Goal: Information Seeking & Learning: Find specific fact

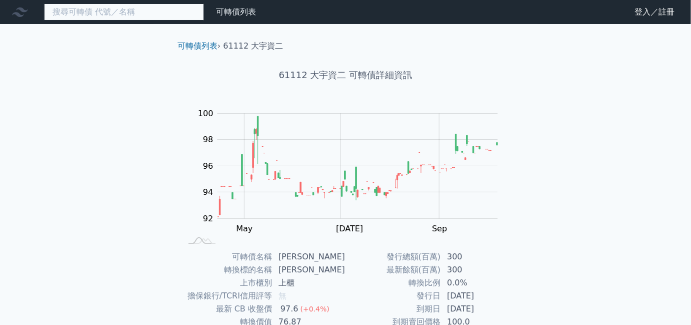
click at [131, 16] on input at bounding box center [124, 12] width 160 height 17
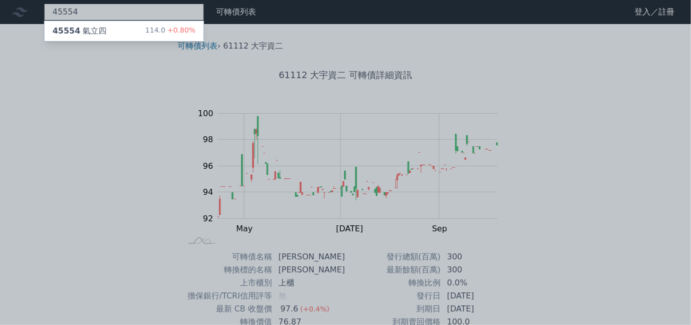
type input "45554"
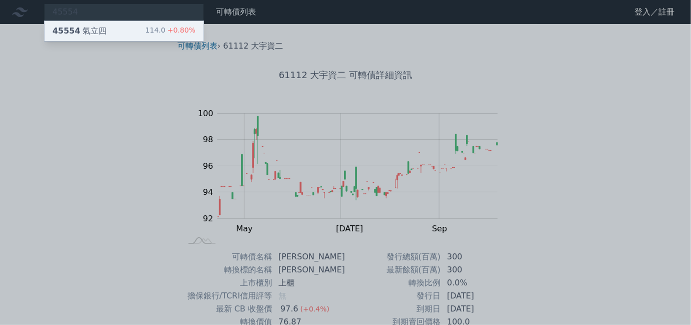
click at [130, 30] on div "45554 氣立四 114.0 +0.80%" at bounding box center [124, 31] width 159 height 20
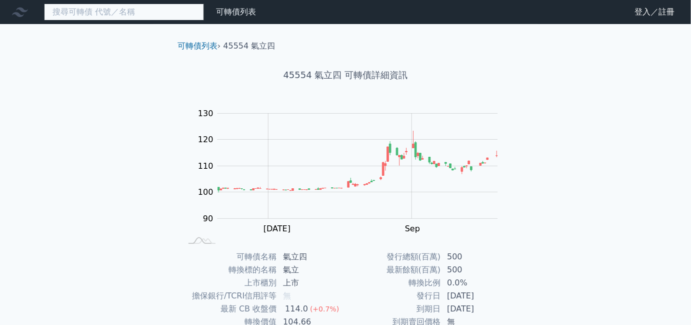
click at [135, 19] on input at bounding box center [124, 12] width 160 height 17
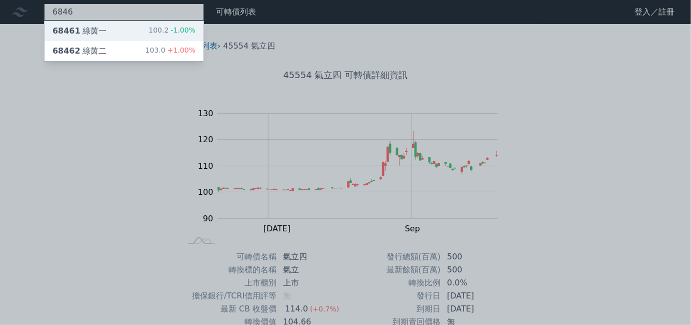
type input "6846"
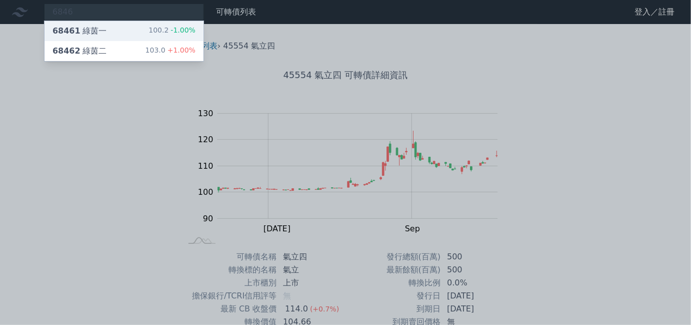
click at [114, 29] on div "68461 綠茵一 100.2 -1.00%" at bounding box center [124, 31] width 159 height 20
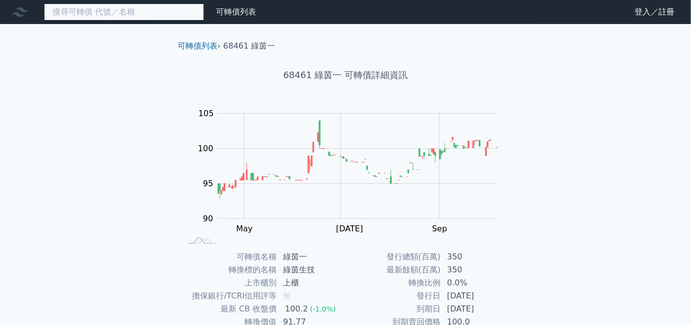
click at [88, 17] on input at bounding box center [124, 12] width 160 height 17
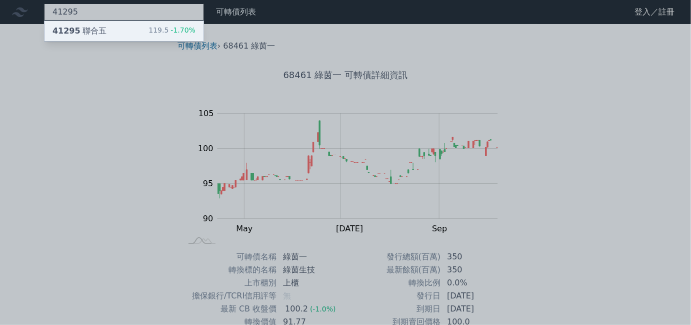
type input "41295"
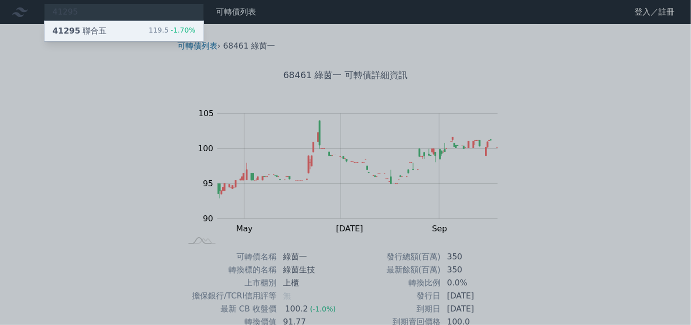
click at [83, 29] on div "41295 聯合五" at bounding box center [80, 31] width 54 height 12
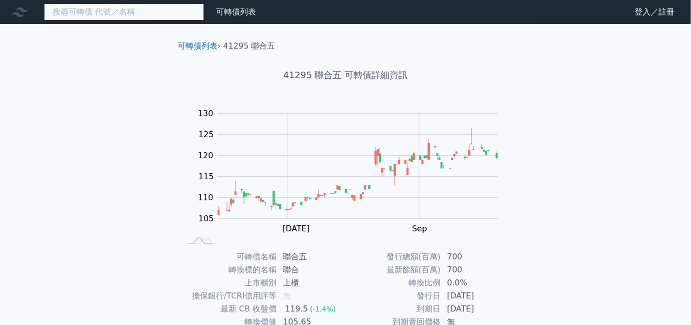
click at [129, 17] on input at bounding box center [124, 12] width 160 height 17
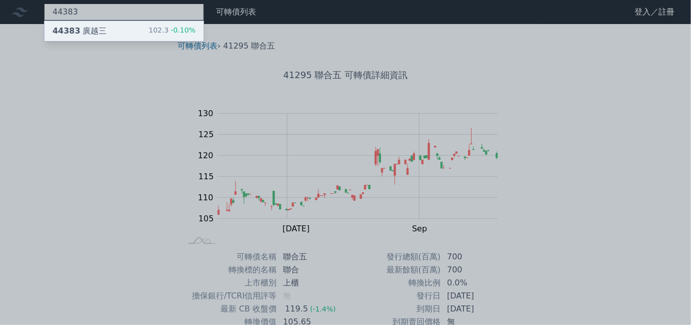
type input "44383"
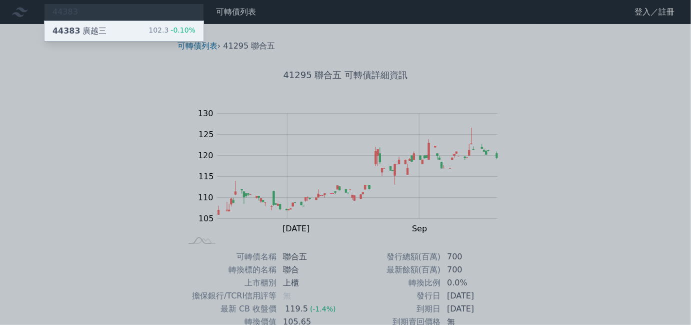
click at [139, 34] on div "44383 廣越三 102.3 -0.10%" at bounding box center [124, 31] width 159 height 20
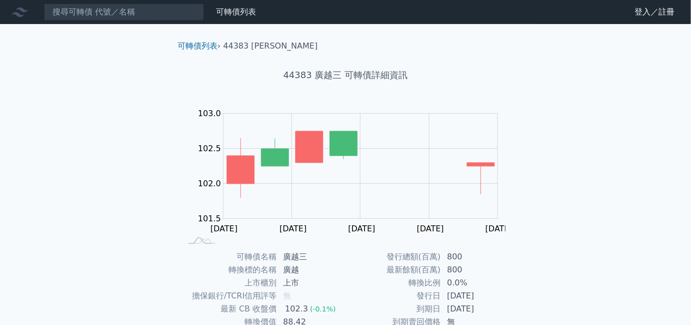
drag, startPoint x: 179, startPoint y: 24, endPoint x: 183, endPoint y: 17, distance: 7.4
click at [180, 22] on div "可轉債列表 財務數據 可轉債列表 財務數據 登入／註冊 登入／註冊 可轉債列表 › 44383 廣越三 44383 廣越三 可轉債詳細資訊 Zoom Out …" at bounding box center [345, 237] width 691 height 475
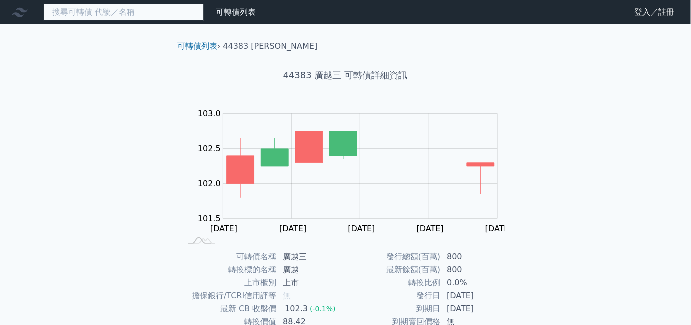
click at [183, 17] on input at bounding box center [124, 12] width 160 height 17
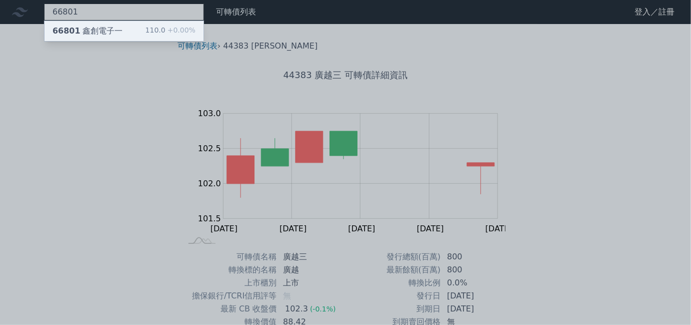
type input "66801"
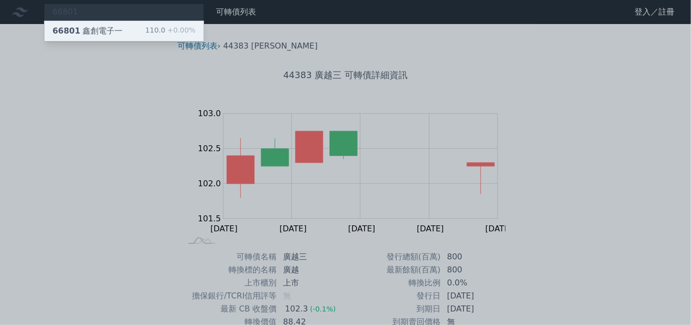
click at [160, 30] on div "110.0 +0.00%" at bounding box center [171, 31] width 50 height 12
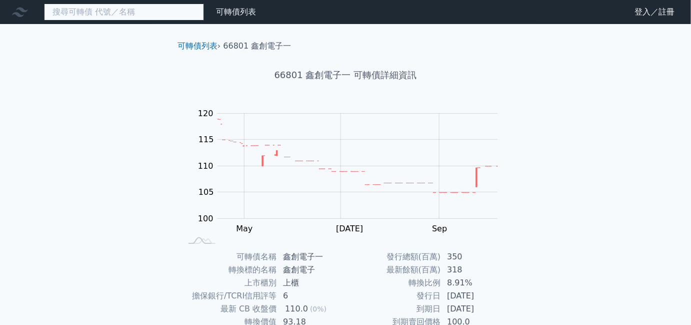
click at [127, 12] on input at bounding box center [124, 12] width 160 height 17
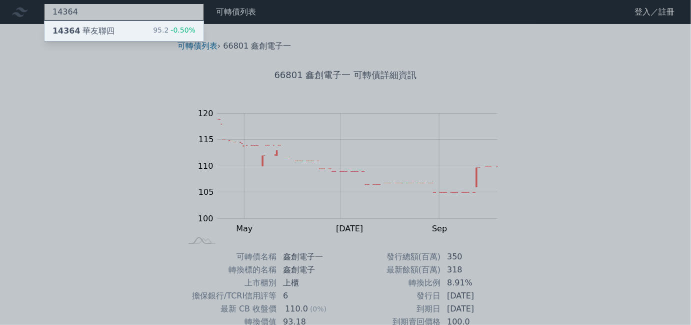
type input "14364"
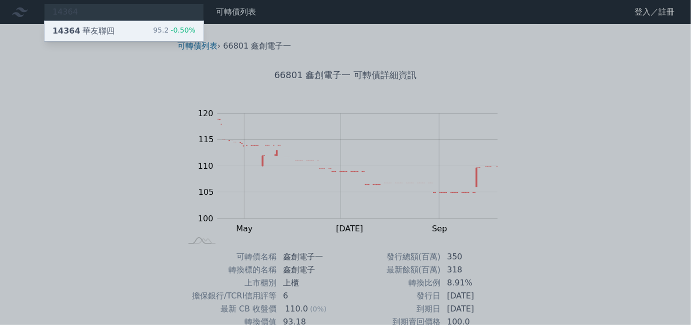
click at [129, 27] on div "14364 華友聯四 95.2 -0.50%" at bounding box center [124, 31] width 159 height 20
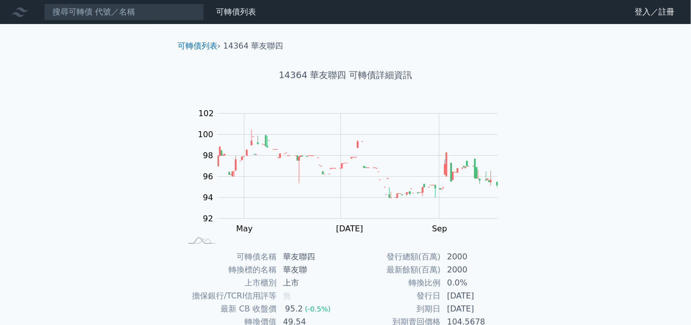
click at [116, 21] on nav "可轉債列表 財務數據 可轉債列表 財務數據 登入／註冊 登入／註冊" at bounding box center [345, 12] width 691 height 24
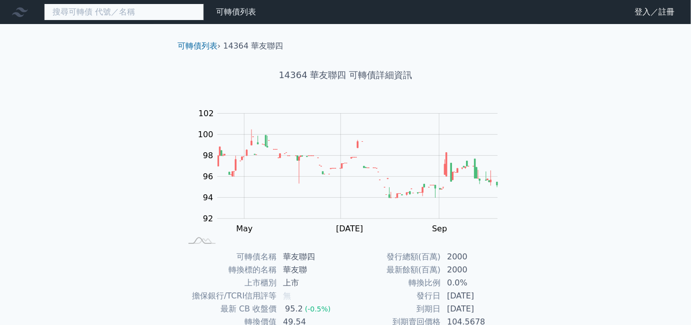
click at [116, 19] on input at bounding box center [124, 12] width 160 height 17
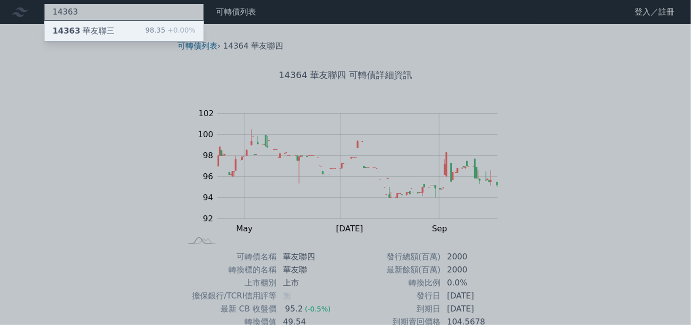
type input "14363"
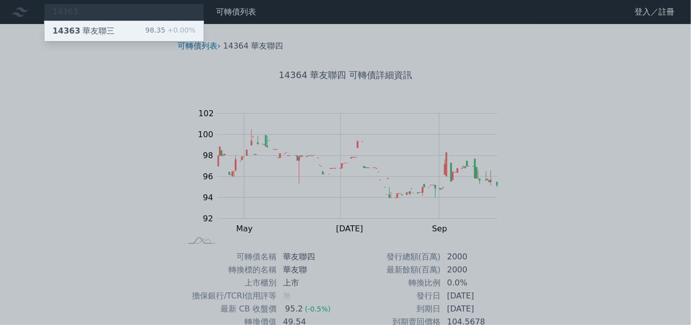
click at [127, 31] on div "14363 華友聯三 98.35 +0.00%" at bounding box center [124, 31] width 159 height 20
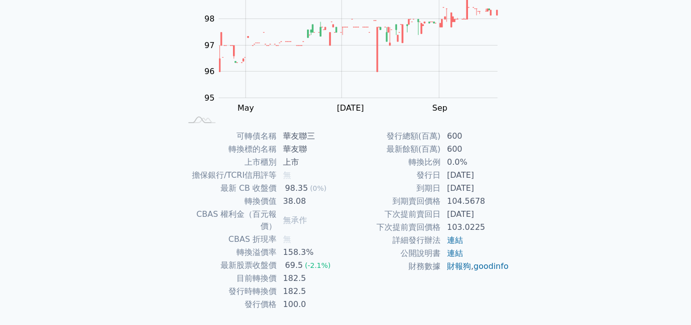
scroll to position [136, 0]
